Goal: Information Seeking & Learning: Learn about a topic

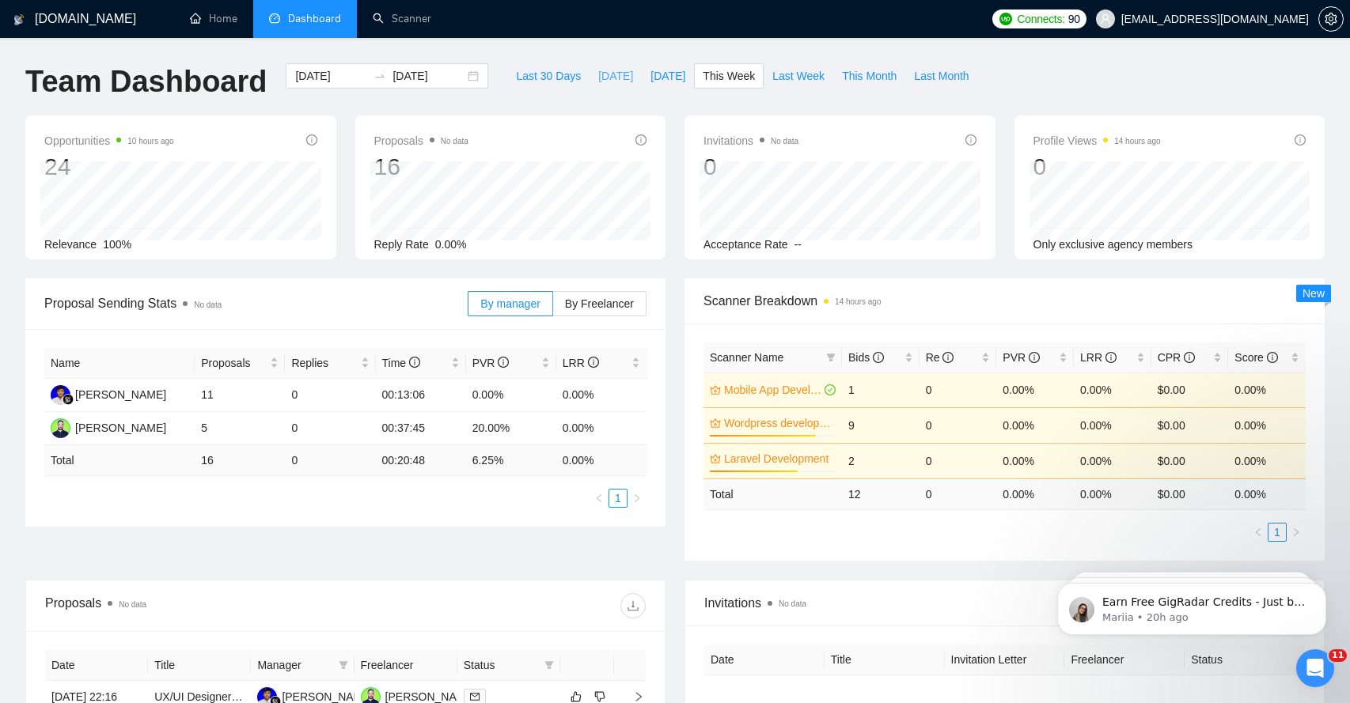
click at [608, 79] on span "[DATE]" at bounding box center [615, 75] width 35 height 17
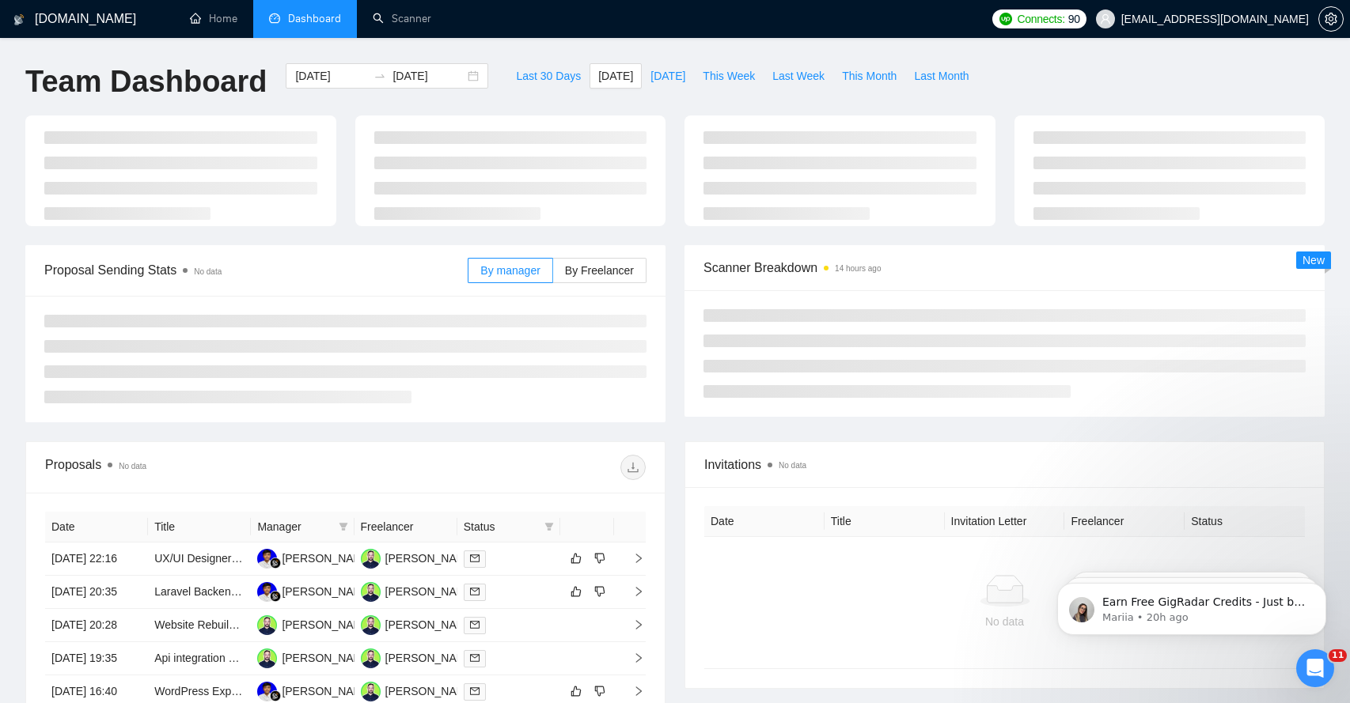
type input "[DATE]"
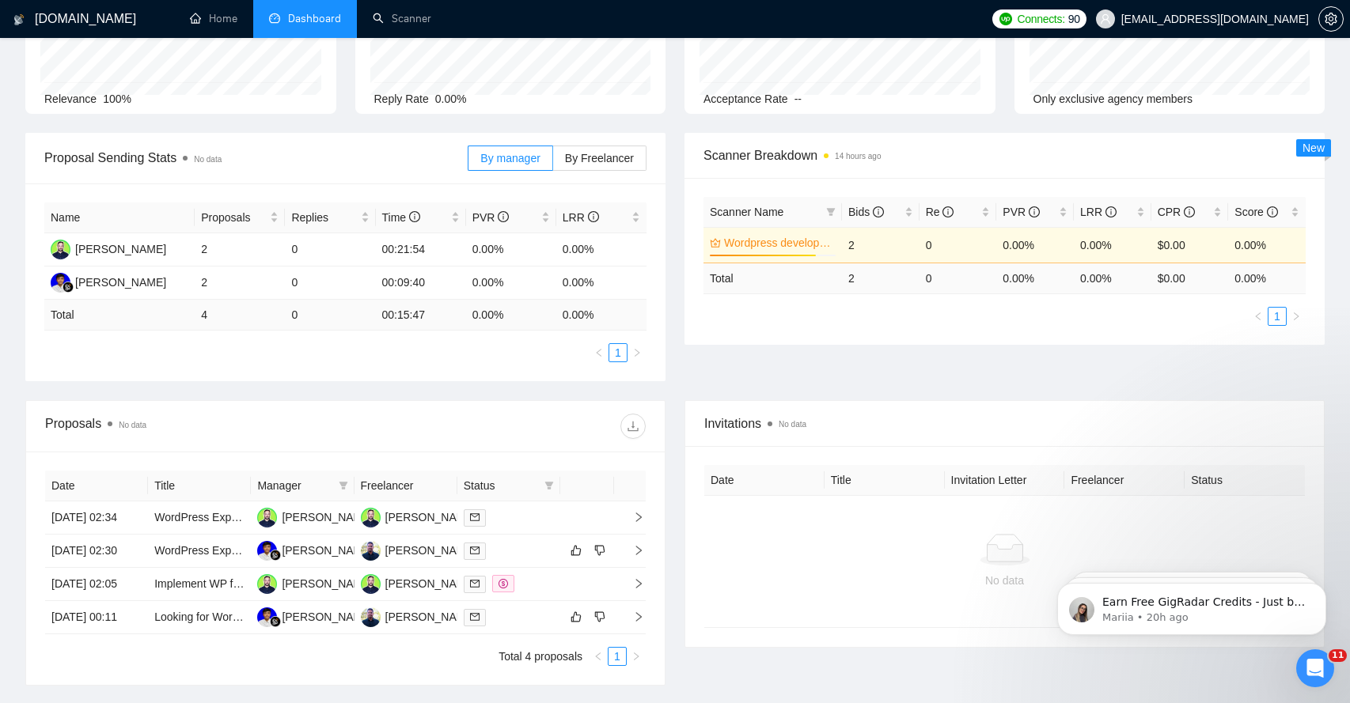
scroll to position [324, 0]
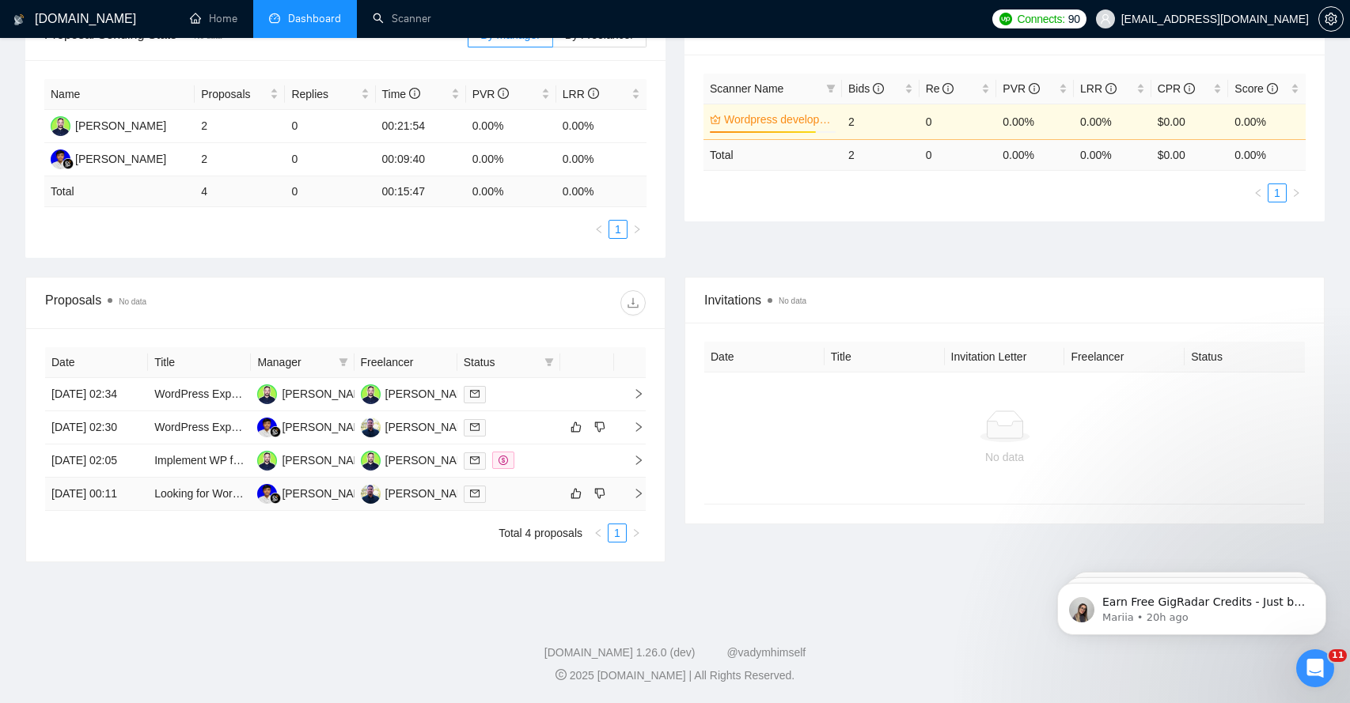
click at [630, 498] on td at bounding box center [630, 494] width 32 height 33
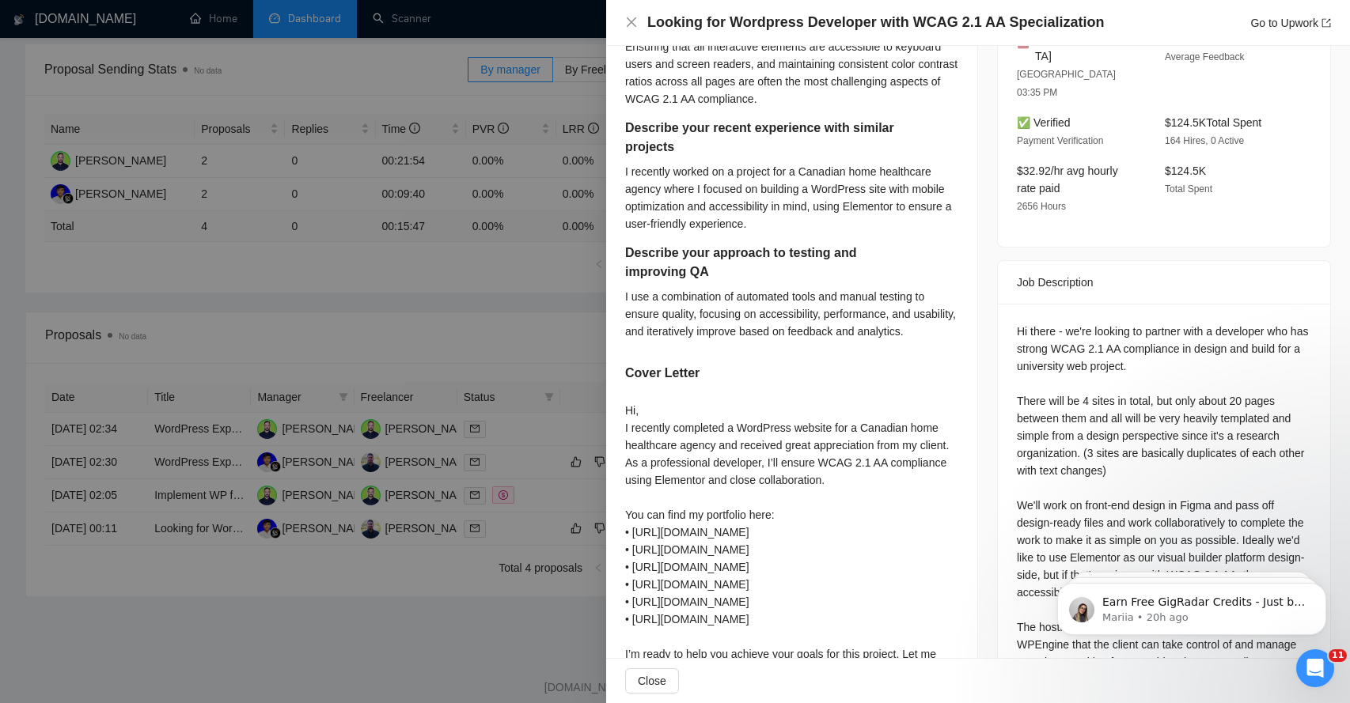
scroll to position [489, 0]
click at [1052, 321] on div "Hi there - we're looking to partner with a developer who has strong WCAG 2.1 AA…" at bounding box center [1164, 564] width 294 height 487
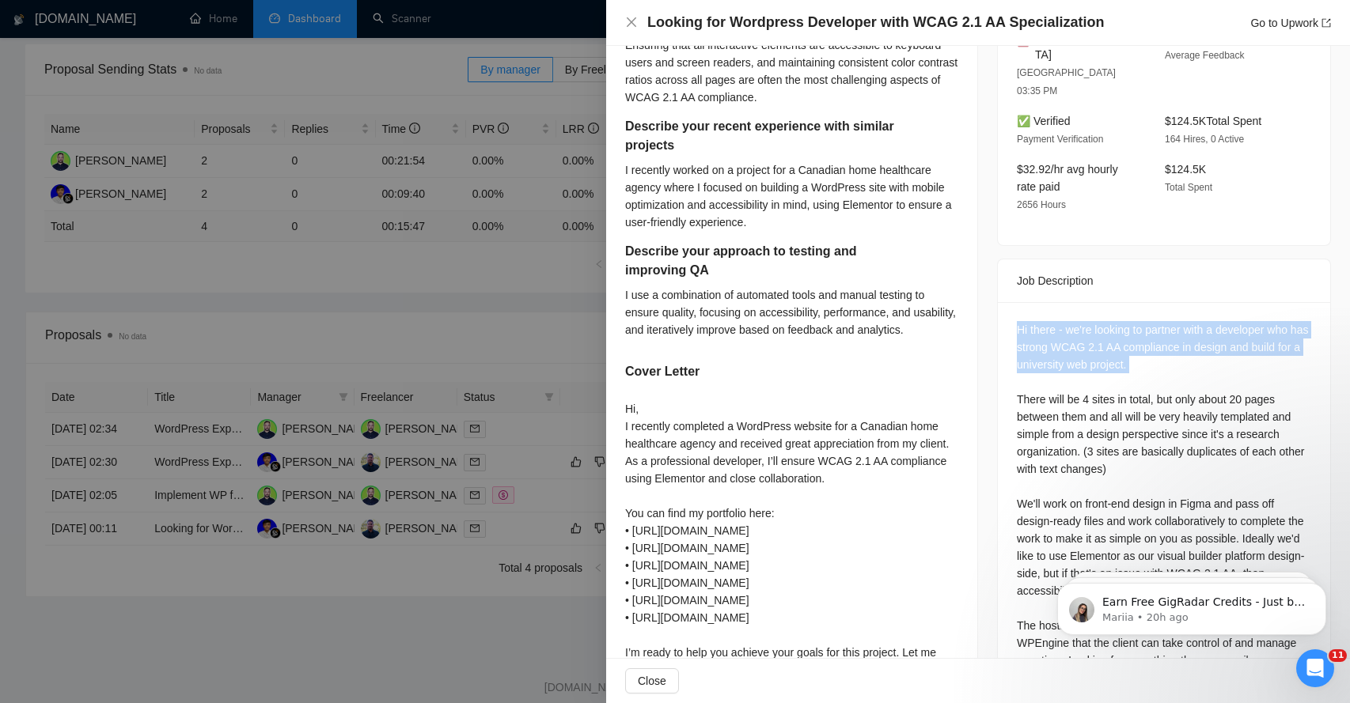
click at [1052, 321] on div "Hi there - we're looking to partner with a developer who has strong WCAG 2.1 AA…" at bounding box center [1164, 564] width 294 height 487
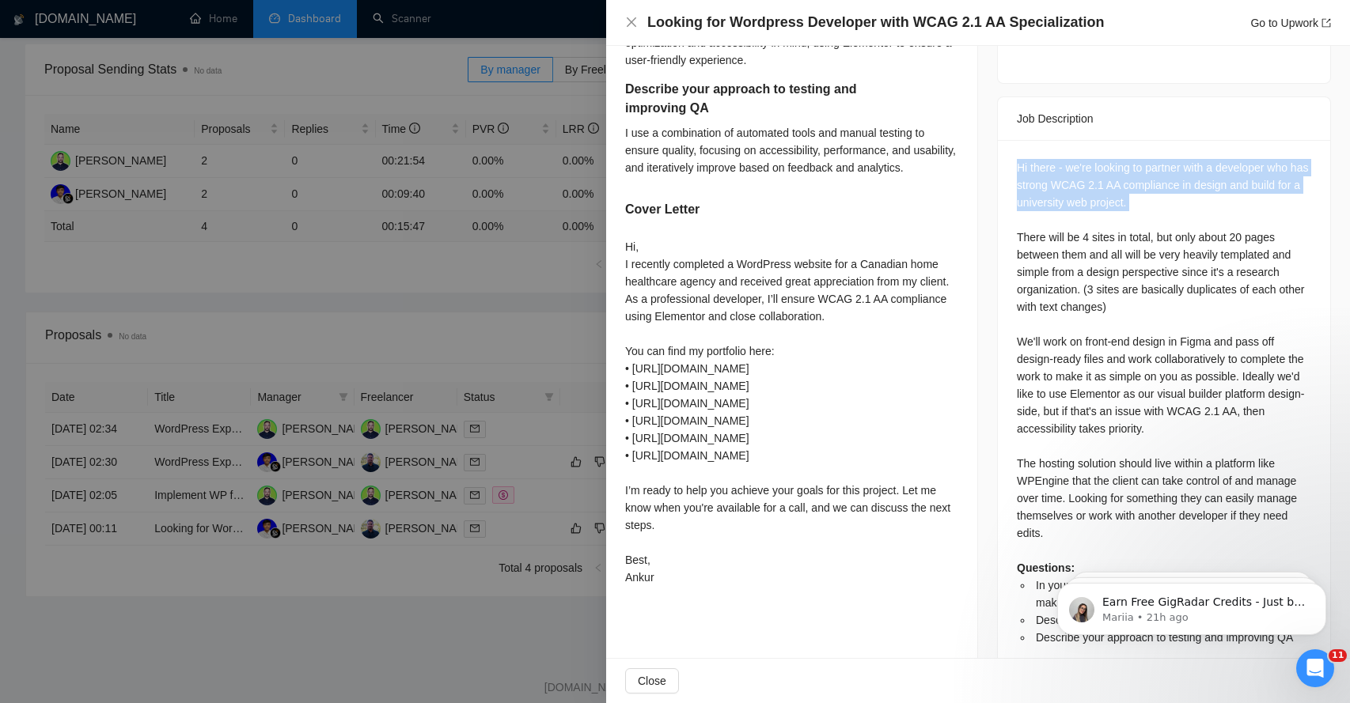
scroll to position [328, 0]
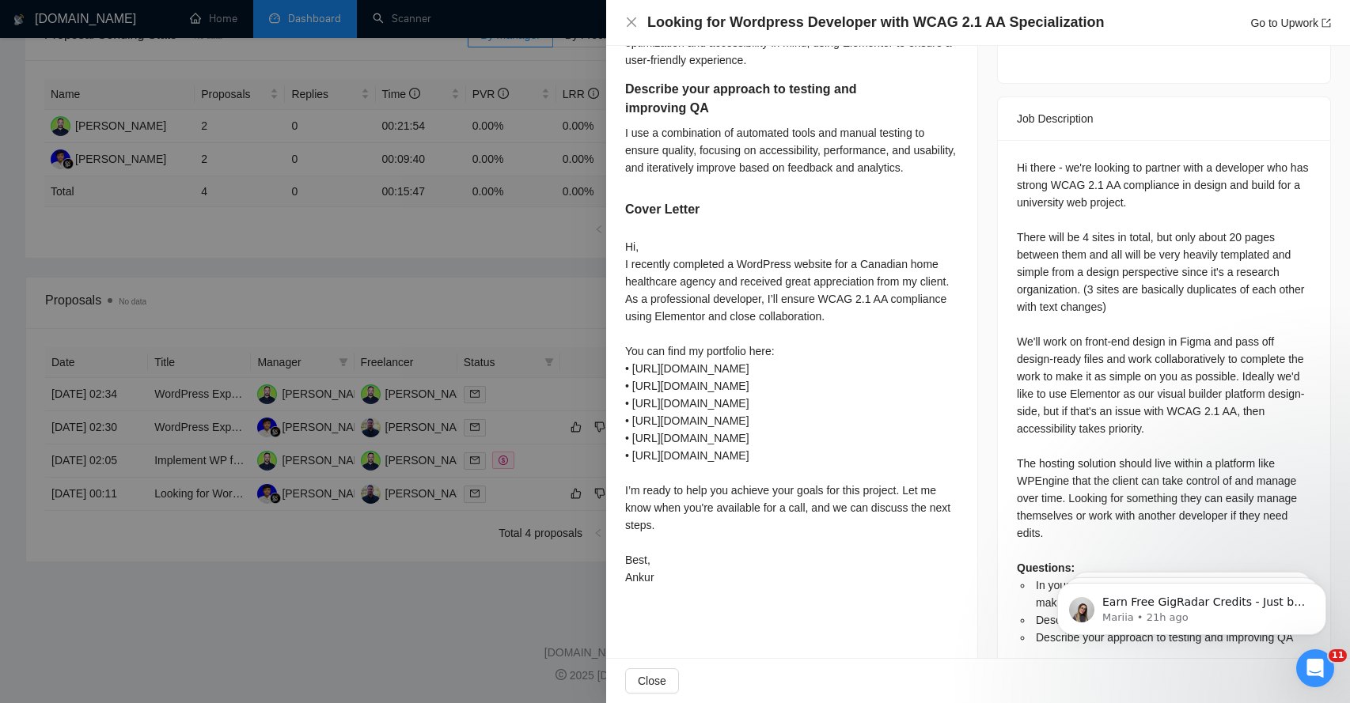
click at [723, 261] on div "Hi, I recently completed a WordPress website for a Canadian home healthcare age…" at bounding box center [791, 412] width 333 height 348
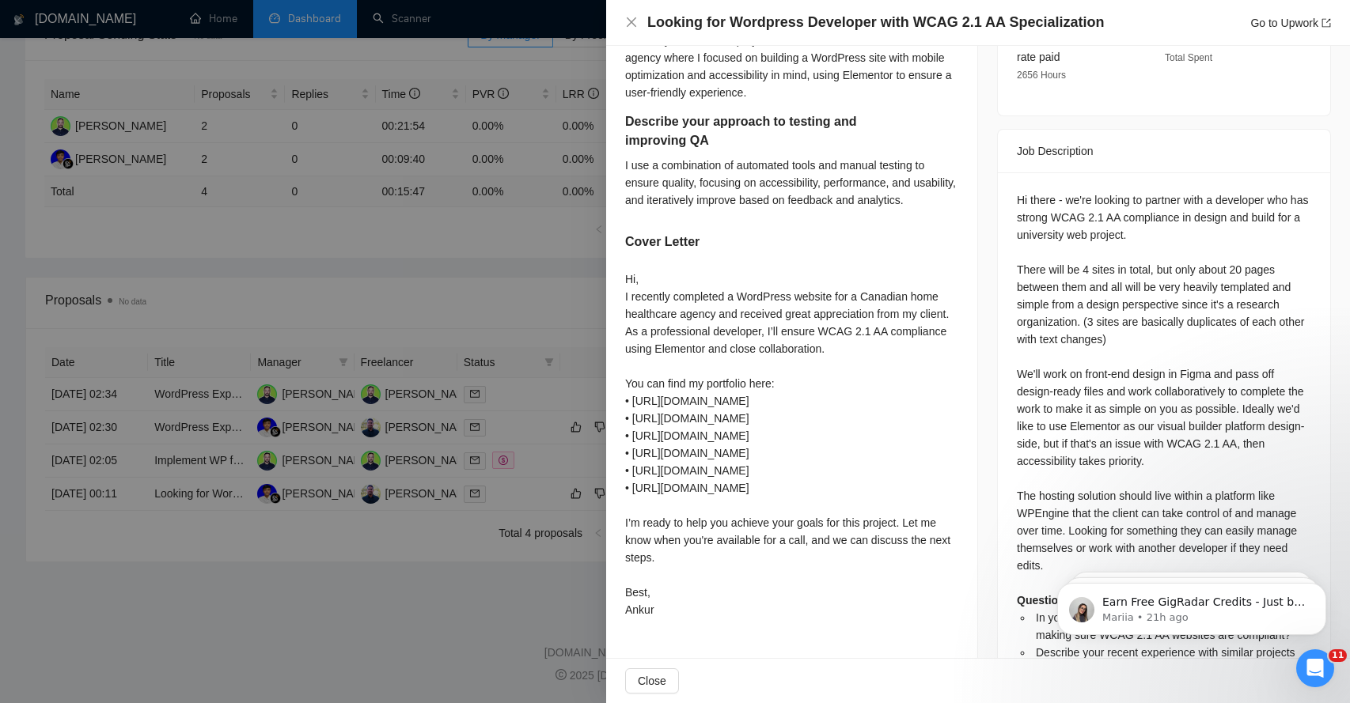
scroll to position [651, 0]
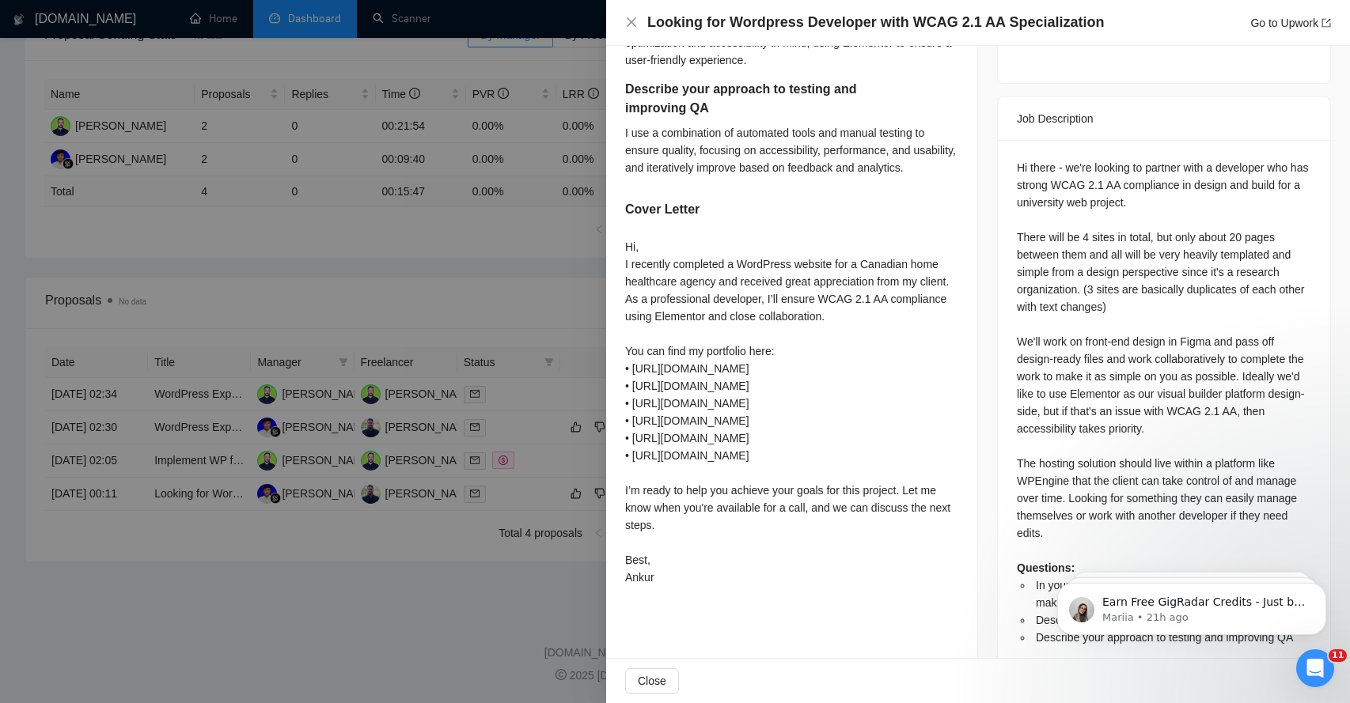
click at [1126, 159] on div "Hi there - we're looking to partner with a developer who has strong WCAG 2.1 AA…" at bounding box center [1164, 402] width 294 height 487
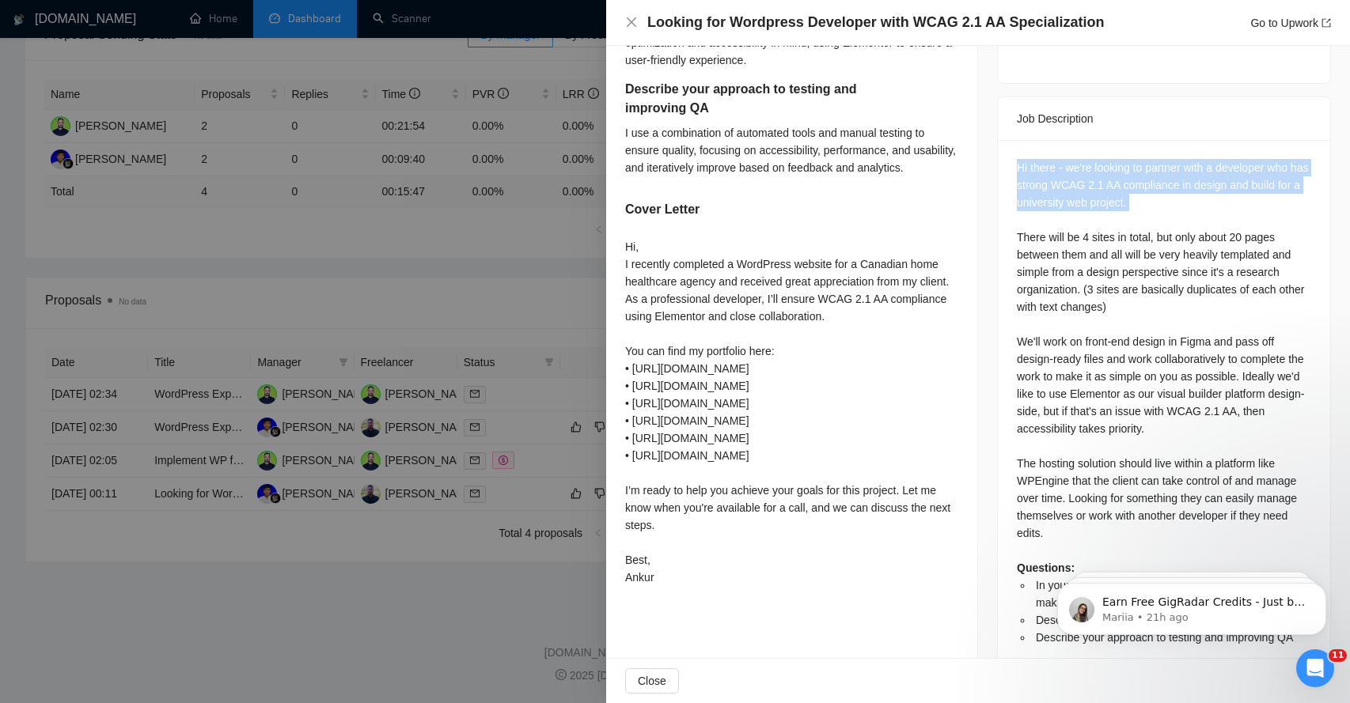
click at [1126, 159] on div "Hi there - we're looking to partner with a developer who has strong WCAG 2.1 AA…" at bounding box center [1164, 402] width 294 height 487
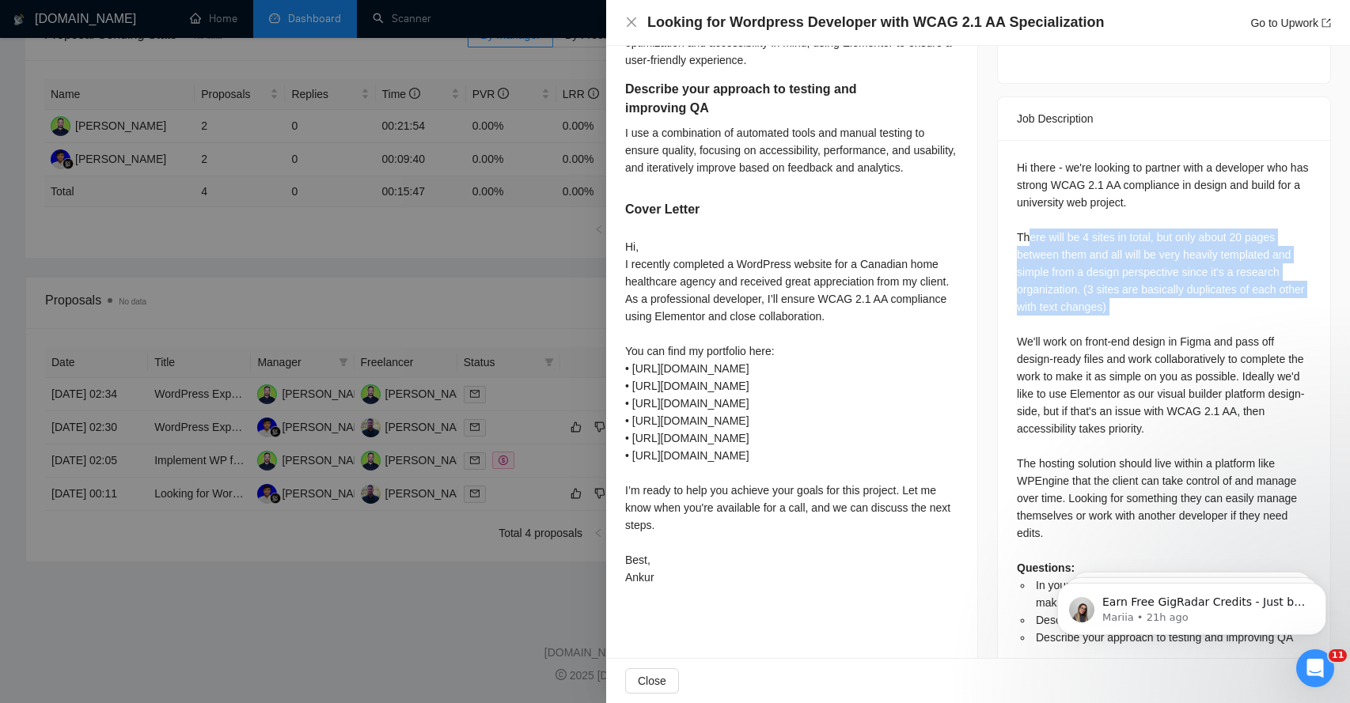
drag, startPoint x: 1027, startPoint y: 201, endPoint x: 1047, endPoint y: 282, distance: 83.3
click at [1050, 283] on div "Hi there - we're looking to partner with a developer who has strong WCAG 2.1 AA…" at bounding box center [1164, 402] width 294 height 487
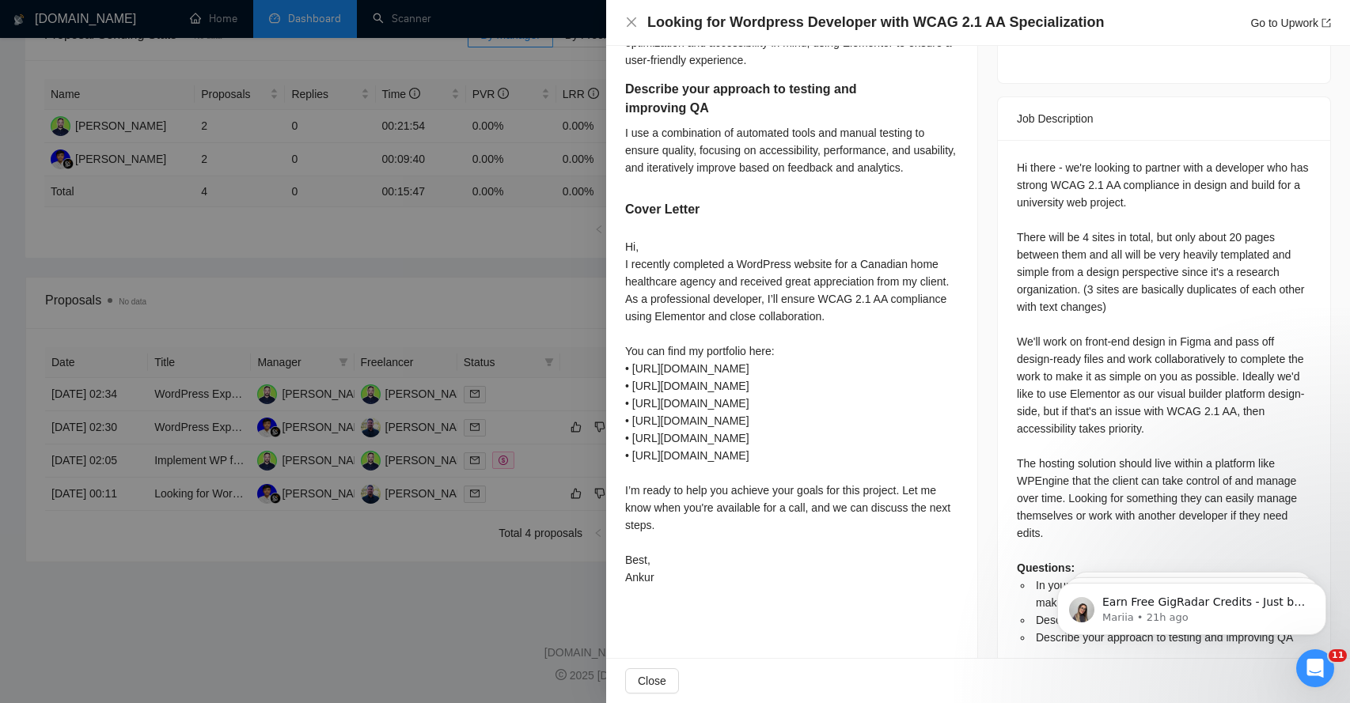
click at [1022, 199] on div "Hi there - we're looking to partner with a developer who has strong WCAG 2.1 AA…" at bounding box center [1164, 402] width 294 height 487
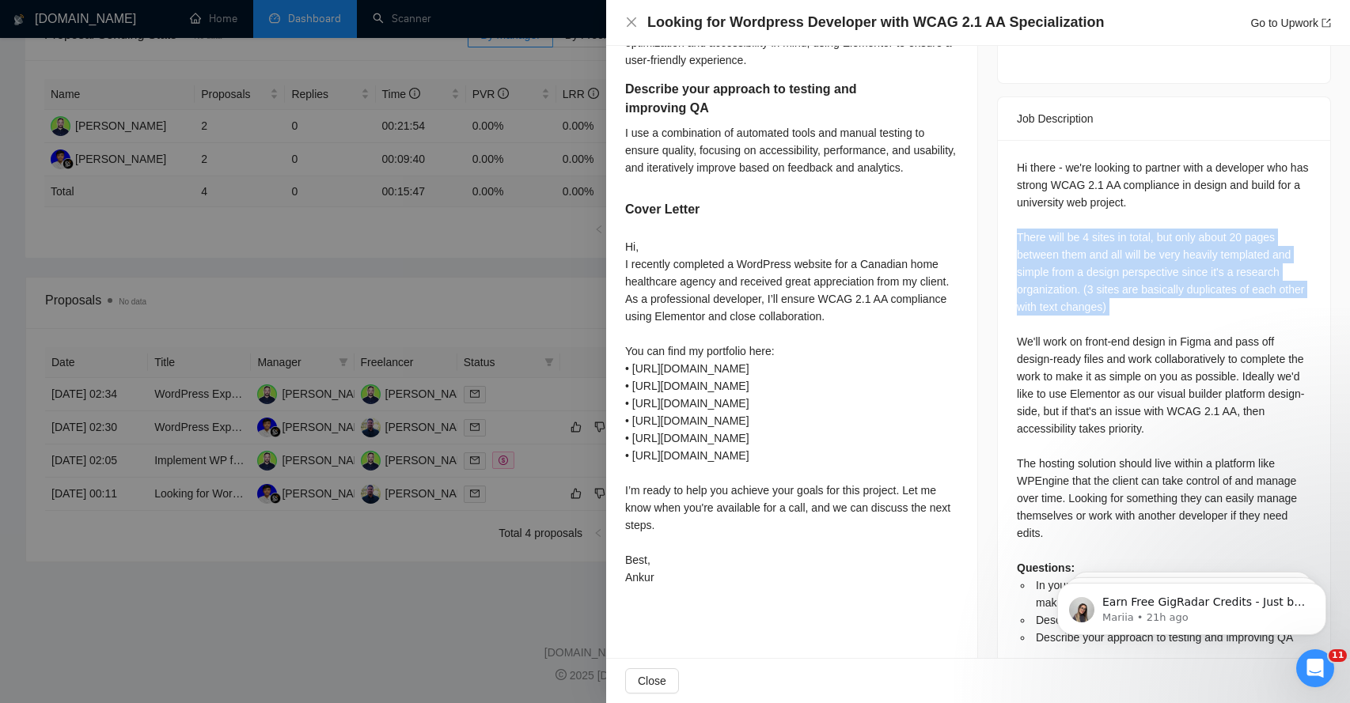
click at [1022, 199] on div "Hi there - we're looking to partner with a developer who has strong WCAG 2.1 AA…" at bounding box center [1164, 402] width 294 height 487
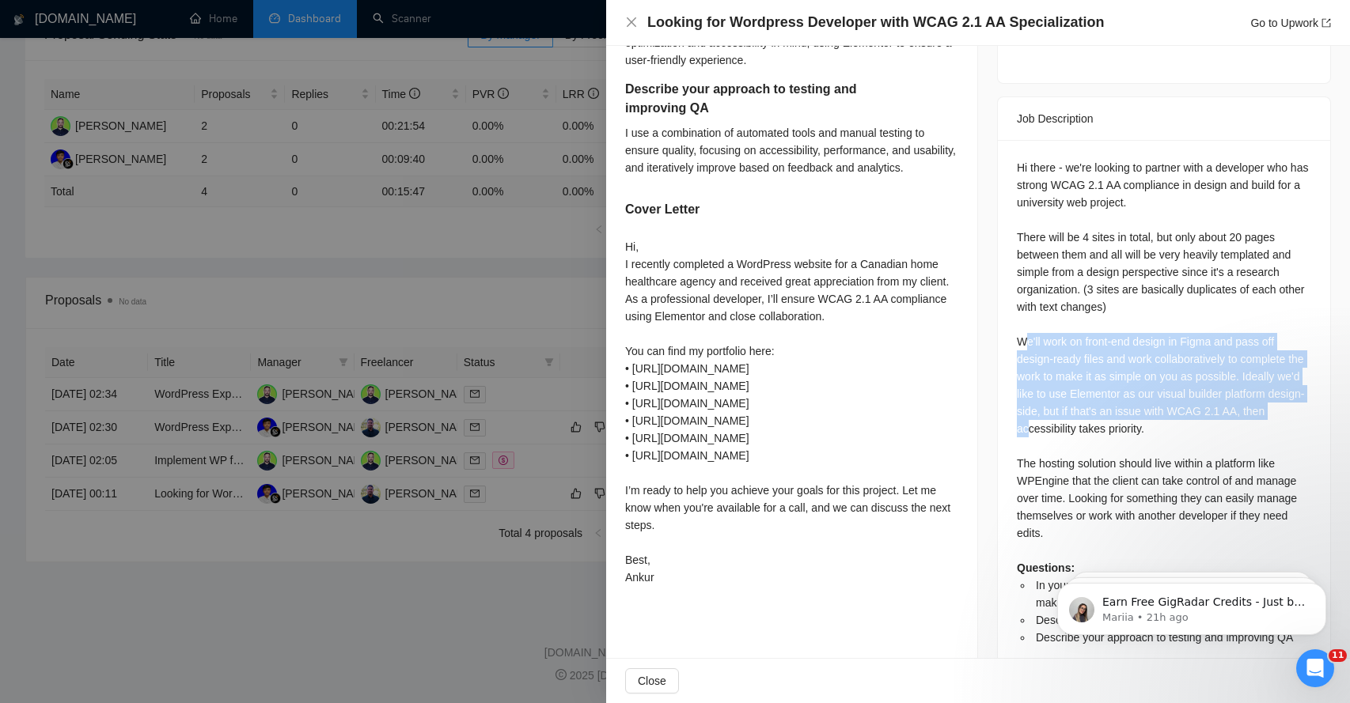
drag, startPoint x: 1025, startPoint y: 304, endPoint x: 1051, endPoint y: 386, distance: 86.3
click at [1053, 388] on div "Hi there - we're looking to partner with a developer who has strong WCAG 2.1 AA…" at bounding box center [1164, 402] width 294 height 487
